Goal: Information Seeking & Learning: Understand process/instructions

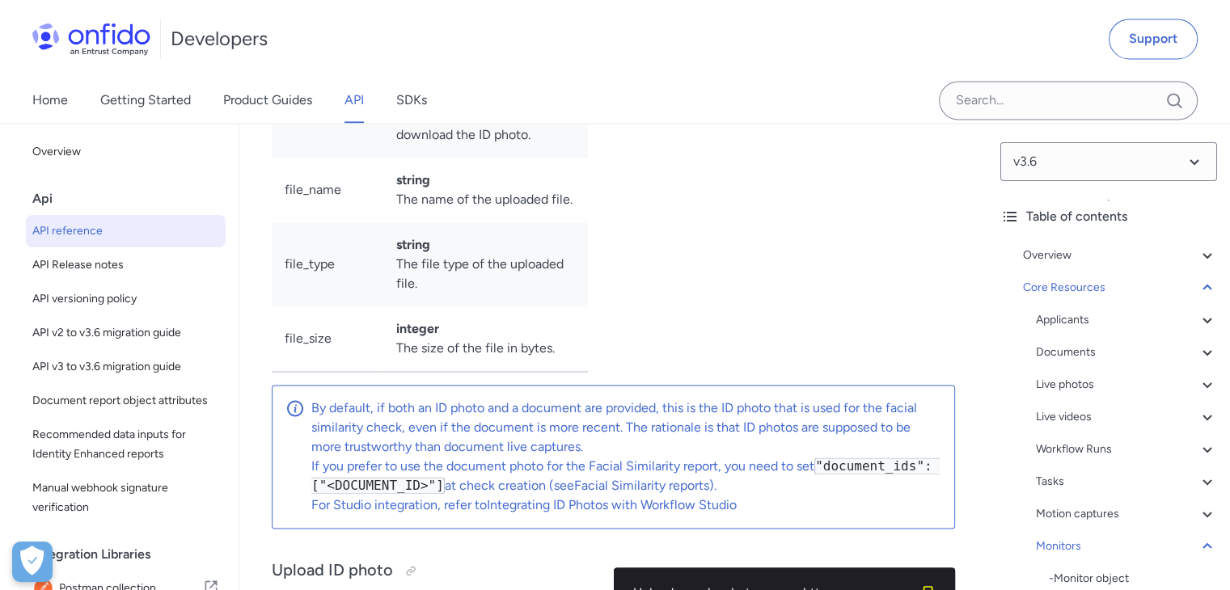
scroll to position [57840, 0]
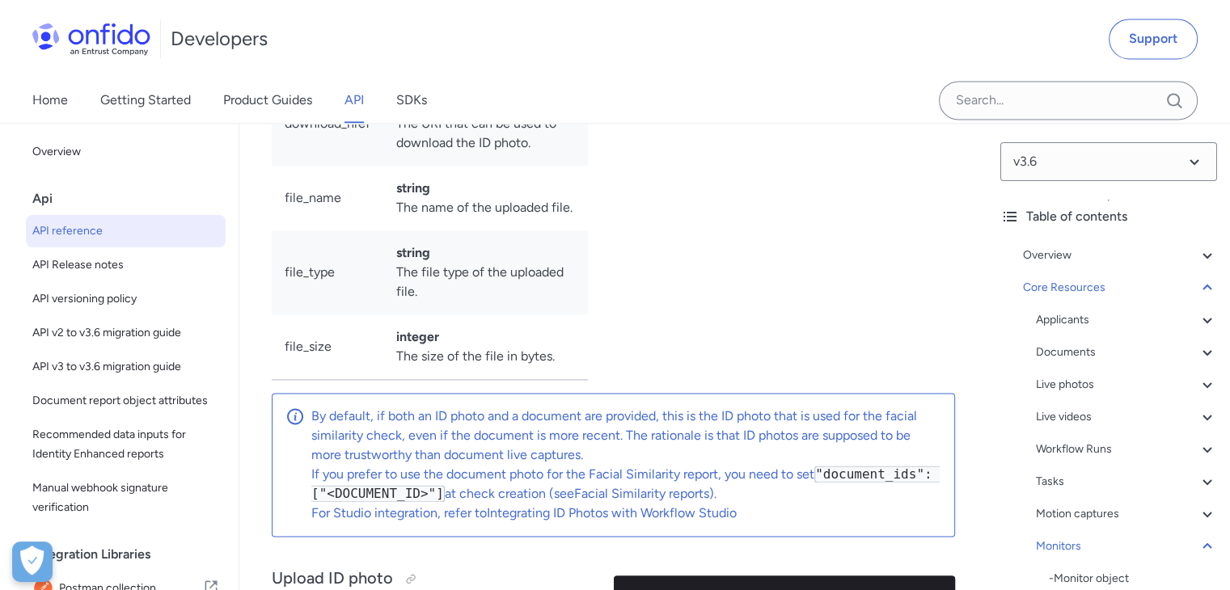
click at [501, 55] on div "Developers Support" at bounding box center [615, 39] width 1230 height 78
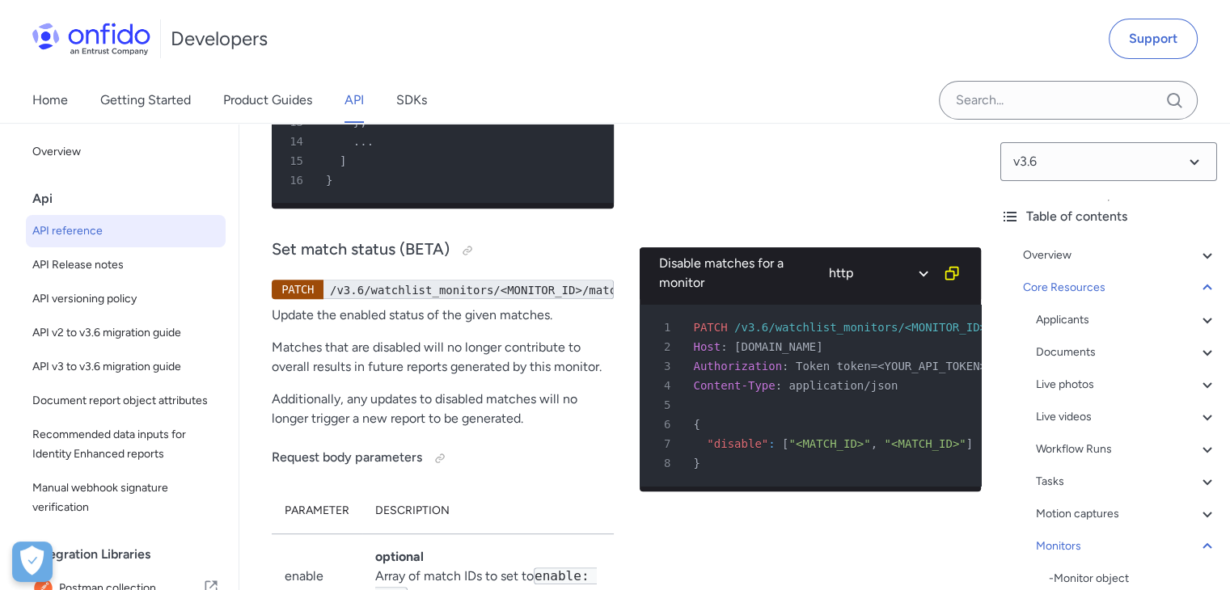
scroll to position [55948, 0]
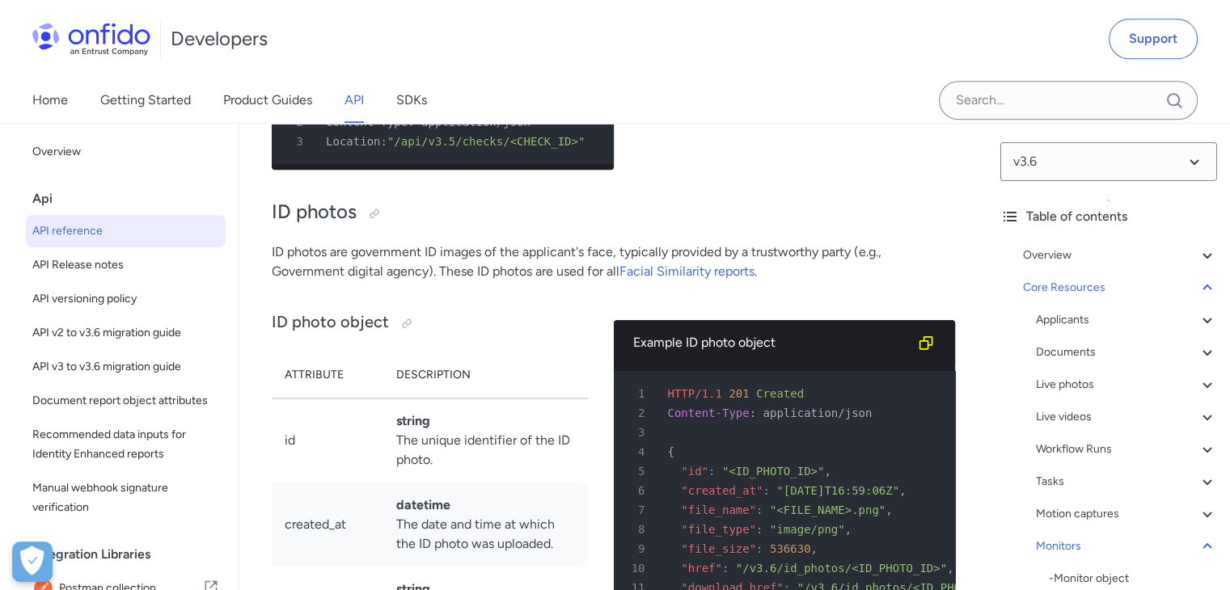
scroll to position [57371, 0]
